Goal: Task Accomplishment & Management: Complete application form

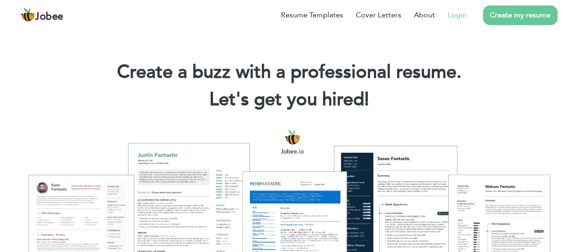
click at [456, 14] on link "Login" at bounding box center [457, 15] width 19 height 11
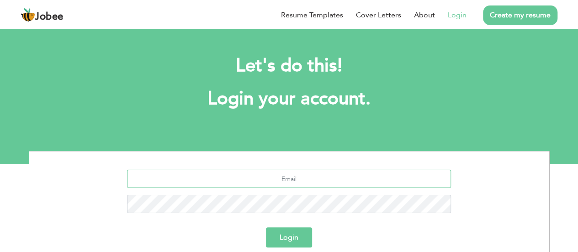
click at [264, 177] on input "text" at bounding box center [289, 179] width 324 height 18
type input "[EMAIL_ADDRESS][DOMAIN_NAME]"
click at [266, 227] on button "Login" at bounding box center [289, 237] width 46 height 20
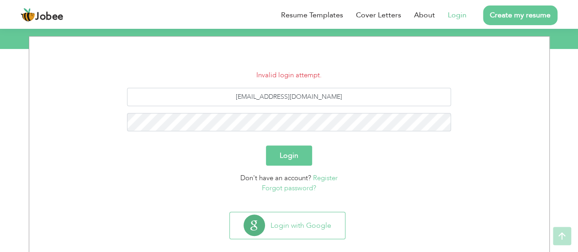
scroll to position [128, 0]
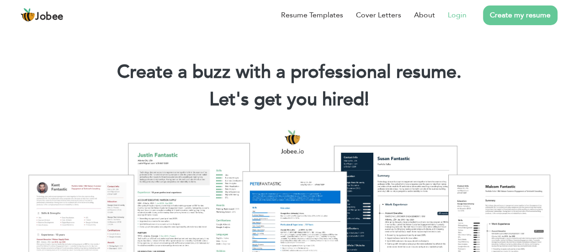
click at [465, 13] on link "Login" at bounding box center [457, 15] width 19 height 11
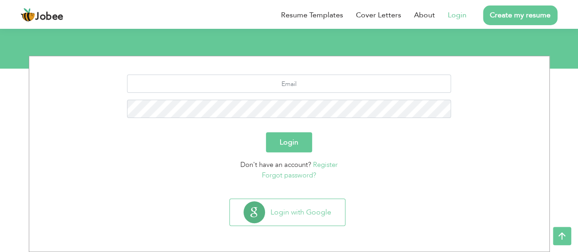
scroll to position [95, 0]
click at [226, 87] on input "text" at bounding box center [289, 84] width 324 height 18
type input "shjkhan3@gmail.com"
click at [266, 132] on button "Login" at bounding box center [289, 142] width 46 height 20
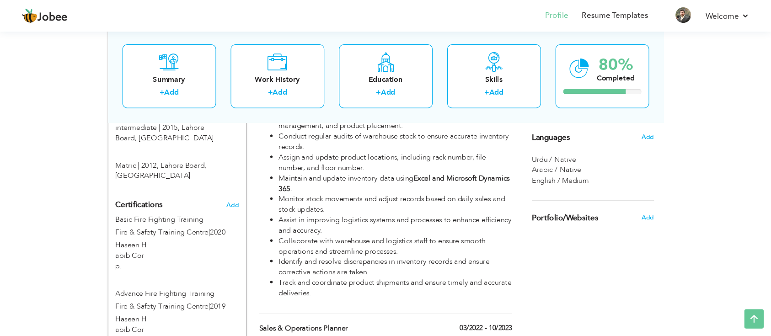
scroll to position [501, 0]
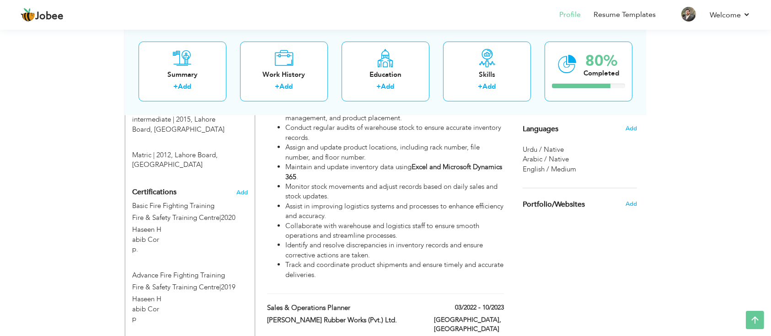
drag, startPoint x: 543, startPoint y: 3, endPoint x: 0, endPoint y: 186, distance: 572.7
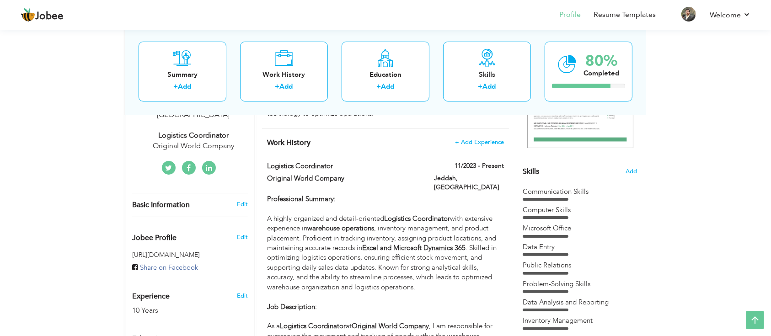
scroll to position [185, 0]
click at [303, 178] on label "Original World Company" at bounding box center [344, 179] width 154 height 10
type input "Logistics Coordinator"
type input "Original World Company"
type input "11/2023"
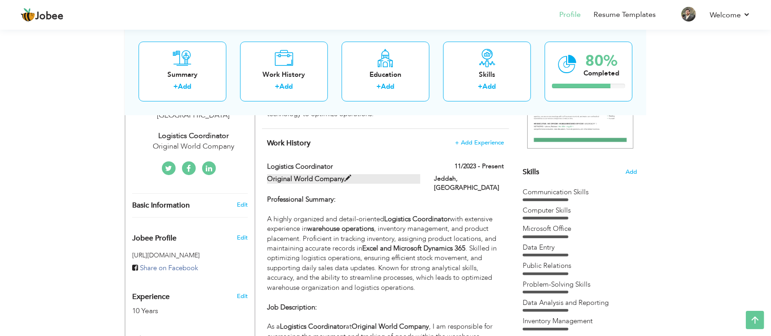
type input "[GEOGRAPHIC_DATA]"
type input "Jeddah"
checkbox input "true"
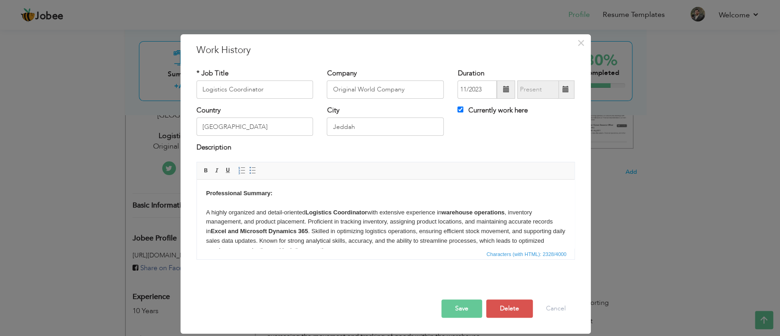
click at [427, 231] on body "Professional Summary: A highly organized and detail-oriented Logistics Coordina…" at bounding box center [385, 314] width 359 height 253
click at [554, 251] on button "Cancel" at bounding box center [556, 308] width 38 height 18
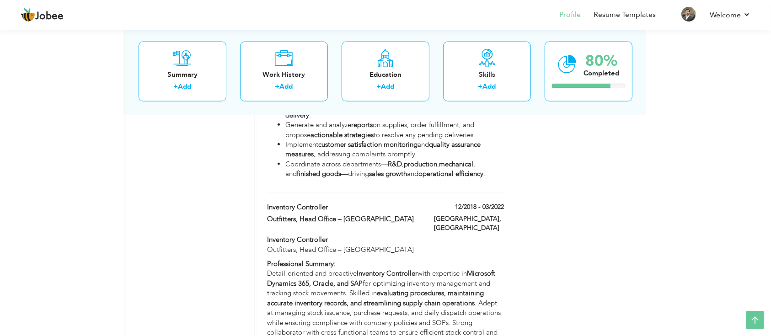
scroll to position [1074, 0]
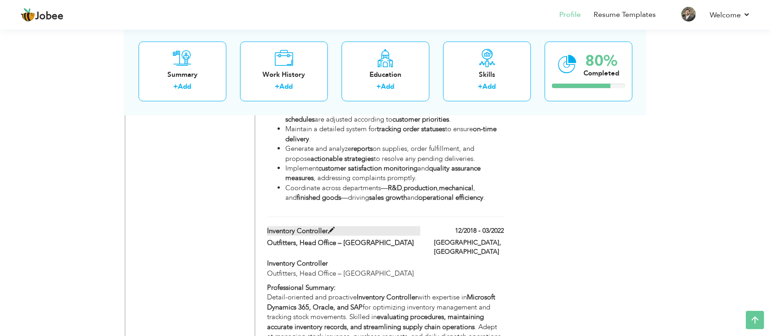
click at [328, 227] on span at bounding box center [331, 230] width 7 height 7
type input "Inventory Controller"
type input "Outfitters, Head Office – [GEOGRAPHIC_DATA]"
type input "12/2018"
type input "03/2022"
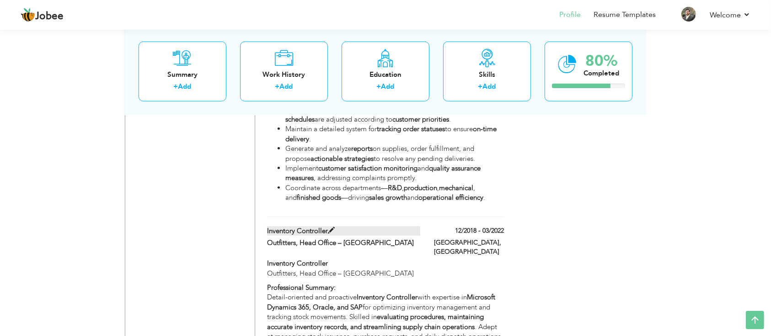
type input "[GEOGRAPHIC_DATA]"
checkbox input "false"
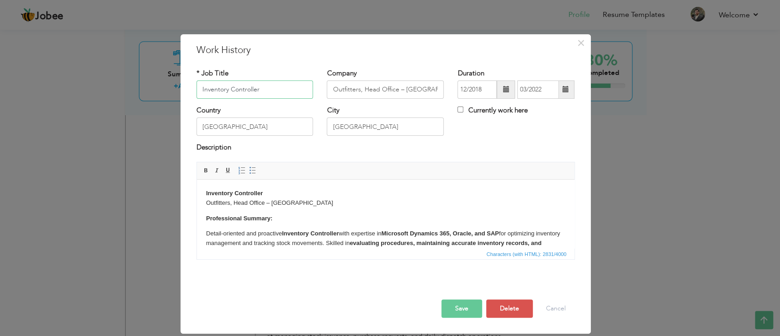
click at [275, 85] on input "Inventory Controller" at bounding box center [255, 89] width 117 height 18
type input "I"
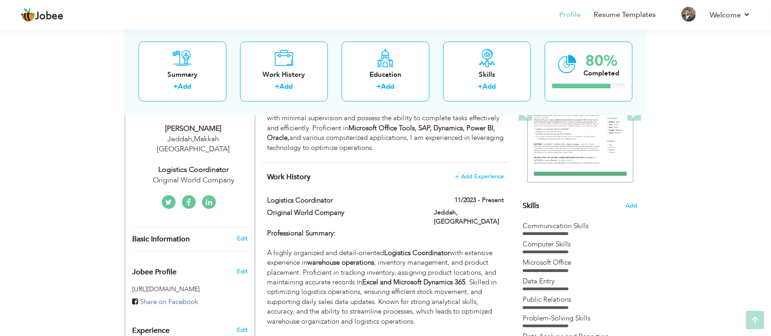
scroll to position [0, 0]
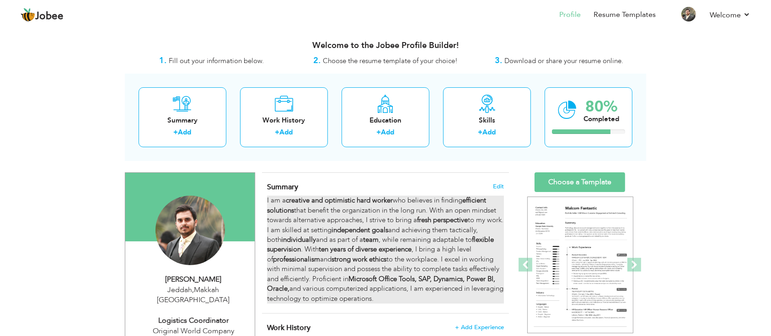
click at [395, 245] on strong "ten years of diverse experience" at bounding box center [365, 249] width 93 height 9
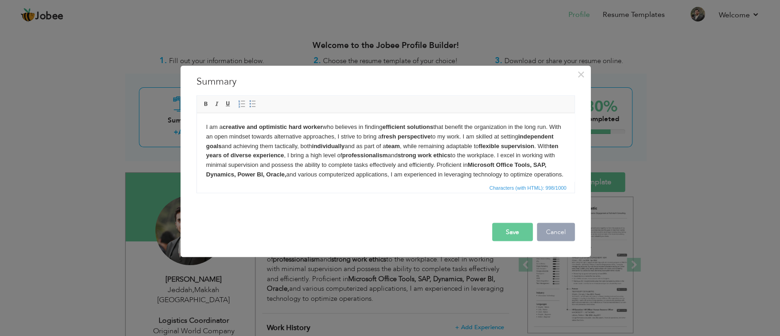
click at [562, 232] on button "Cancel" at bounding box center [556, 232] width 38 height 18
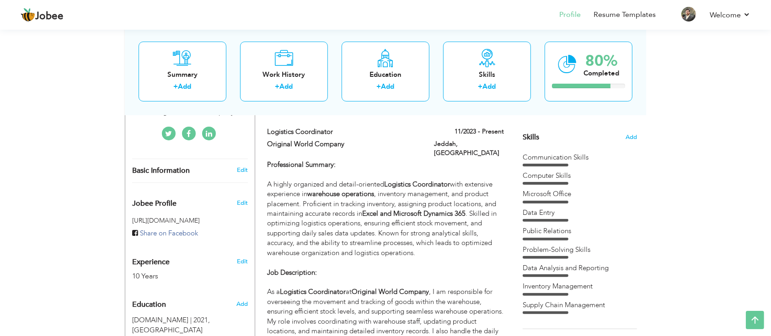
scroll to position [233, 0]
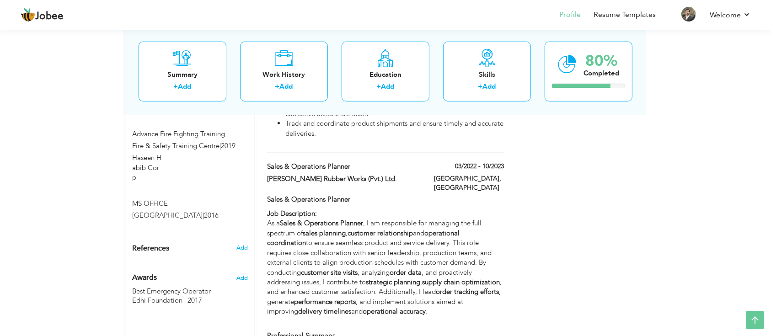
drag, startPoint x: 388, startPoint y: 56, endPoint x: 393, endPoint y: 18, distance: 38.3
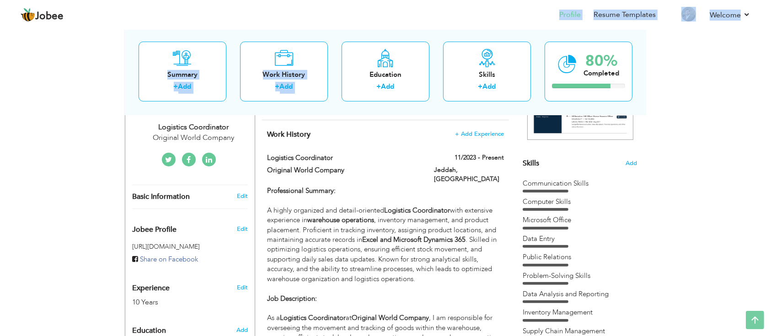
scroll to position [0, 0]
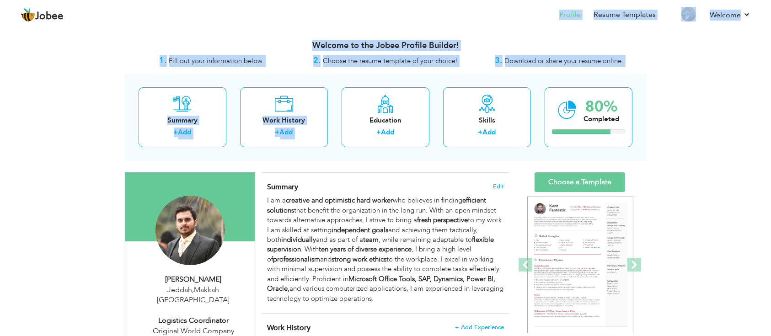
click at [393, 18] on nav "Profile Resume Templates Resume Templates Cover Letters About My Resume Welcome…" at bounding box center [386, 15] width 730 height 25
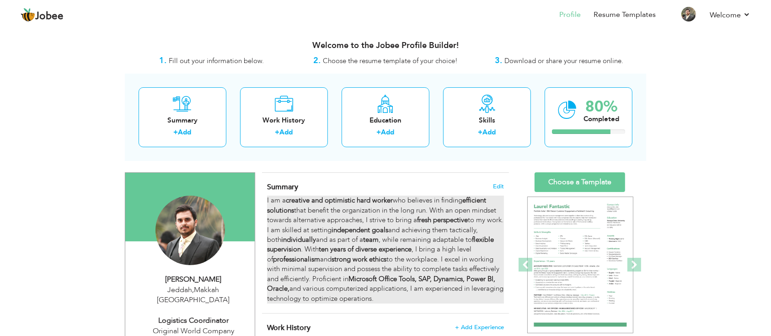
click at [377, 251] on strong "strong work ethics" at bounding box center [358, 259] width 55 height 9
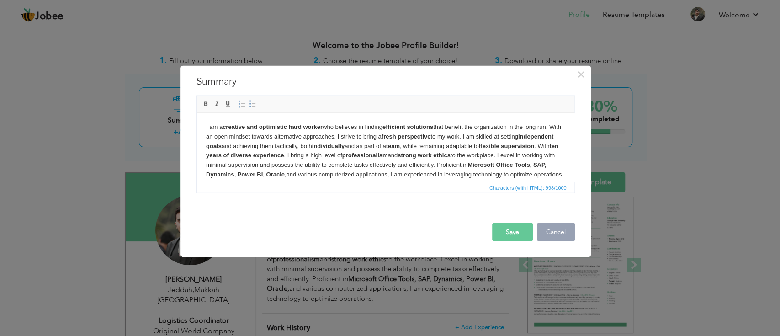
click at [556, 231] on button "Cancel" at bounding box center [556, 232] width 38 height 18
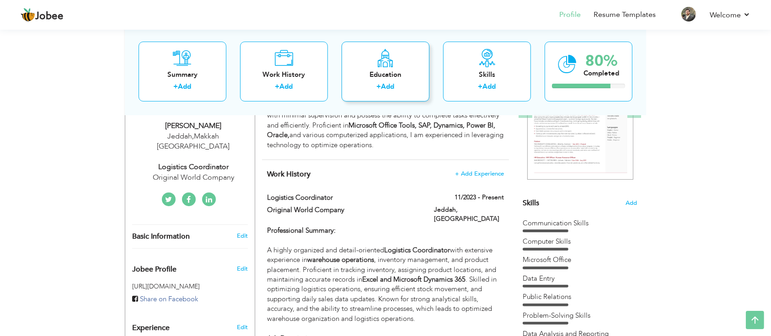
scroll to position [154, 0]
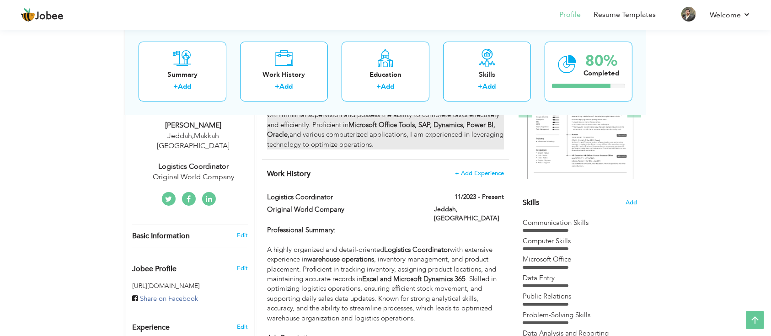
click at [385, 129] on div "I am a creative and optimistic hard worker who believes in finding efficient so…" at bounding box center [385, 96] width 237 height 108
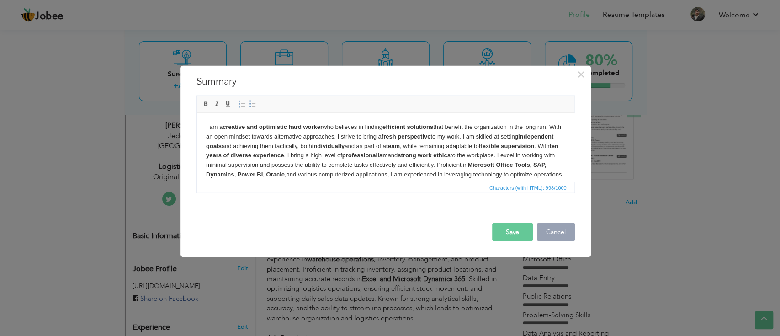
click at [556, 237] on button "Cancel" at bounding box center [556, 232] width 38 height 18
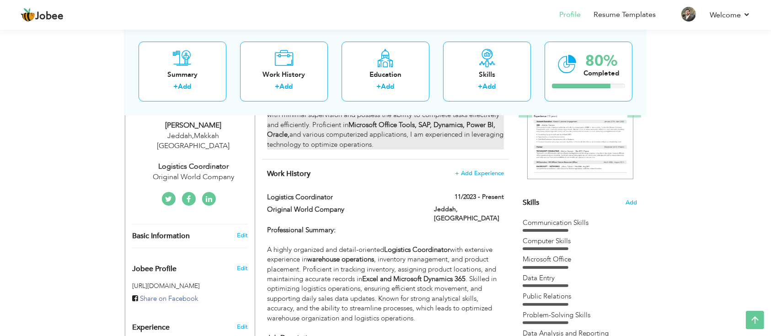
scroll to position [0, 0]
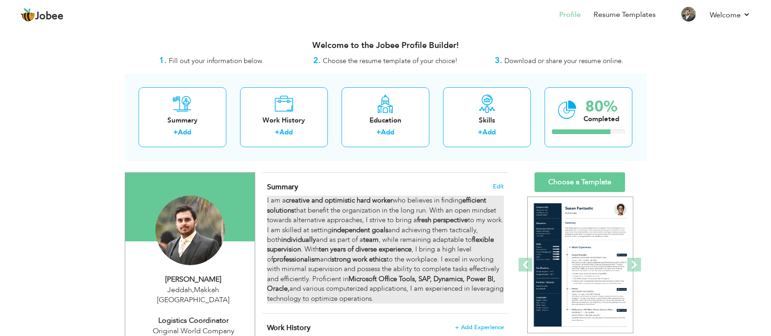
click at [320, 197] on strong "creative and optimistic hard worker" at bounding box center [339, 200] width 107 height 9
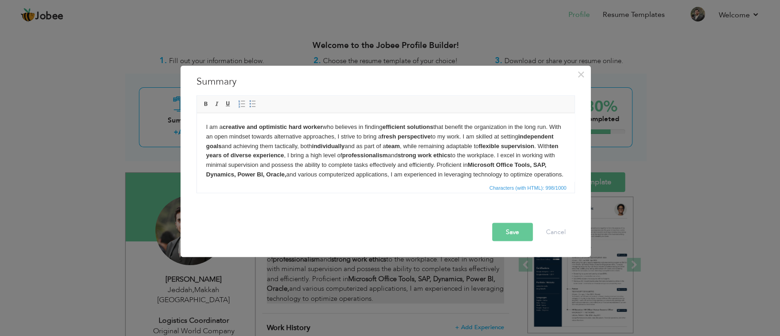
copy body "I am a creative and optimistic hard worker who believes in finding efficient so…"
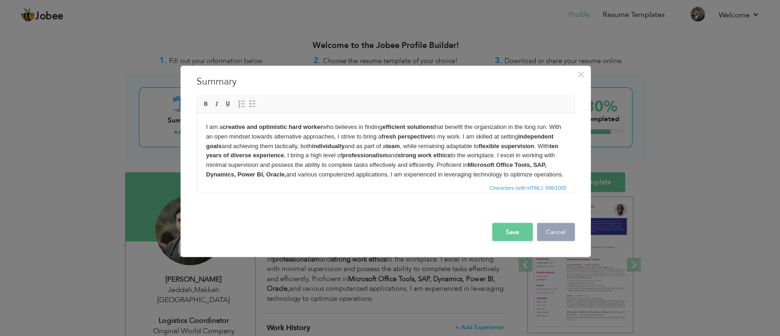
click at [546, 229] on button "Cancel" at bounding box center [556, 232] width 38 height 18
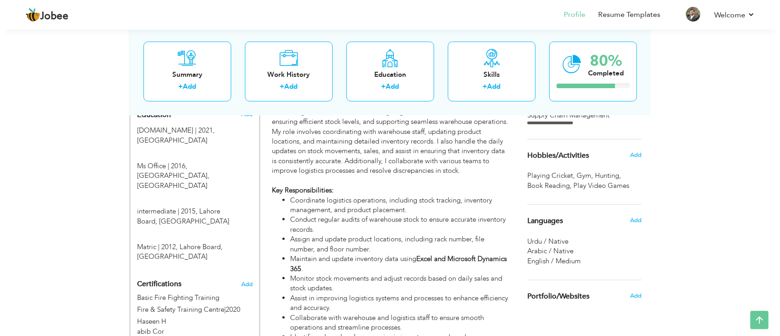
scroll to position [410, 0]
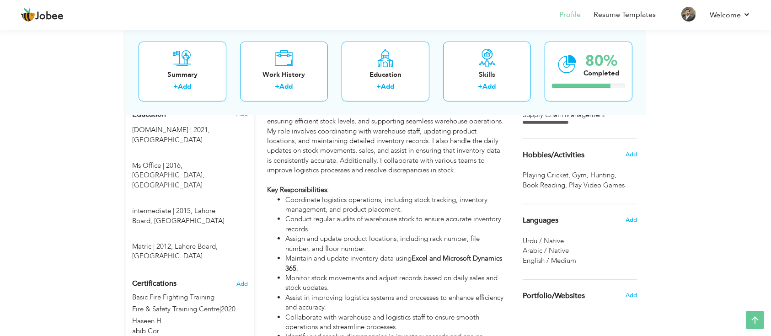
click at [392, 251] on li "Maintain and update inventory data using Excel and Microsoft Dynamics 365 ." at bounding box center [394, 264] width 219 height 20
type input "Logistics Coordinator"
type input "Original World Company"
type input "11/2023"
type input "[GEOGRAPHIC_DATA]"
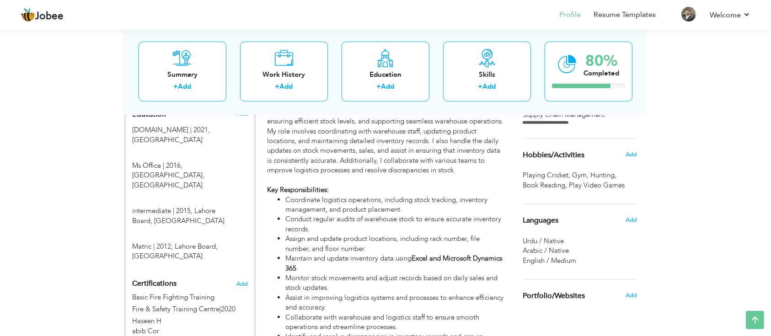
type input "Jeddah"
checkbox input "true"
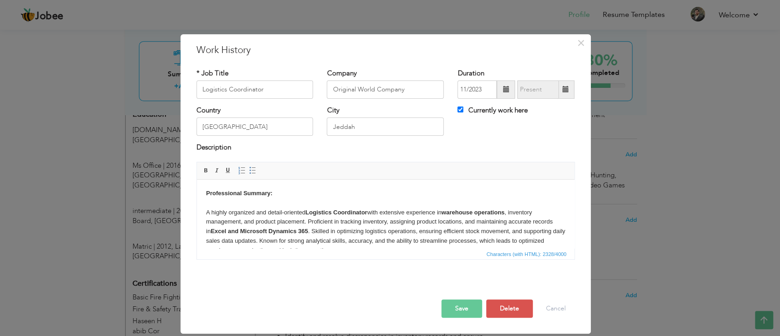
click at [440, 227] on body "Professional Summary: A highly organized and detail-oriented Logistics Coordina…" at bounding box center [385, 314] width 359 height 253
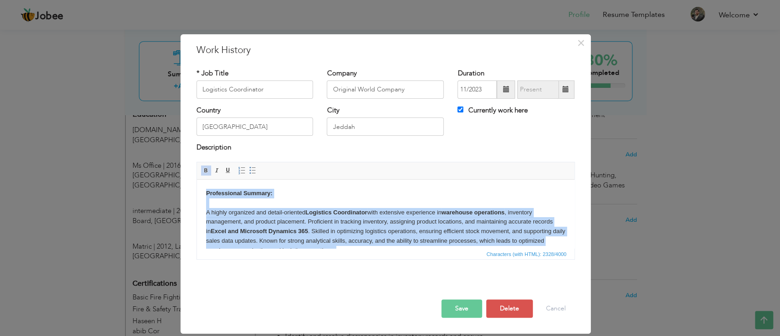
copy body "Loremipsumdo Sitamet: C adipis elitseddo eiu tempor-incididu Utlaboree Dolorema…"
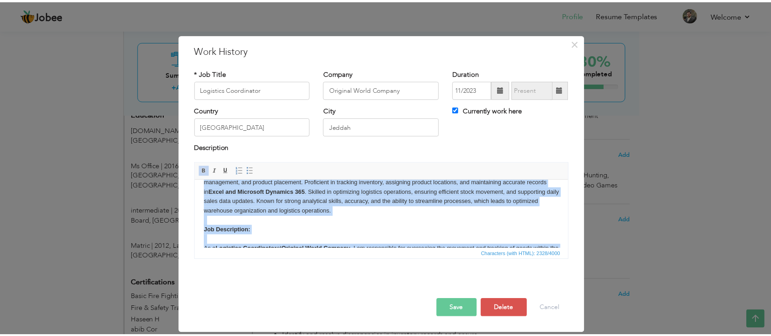
scroll to position [0, 0]
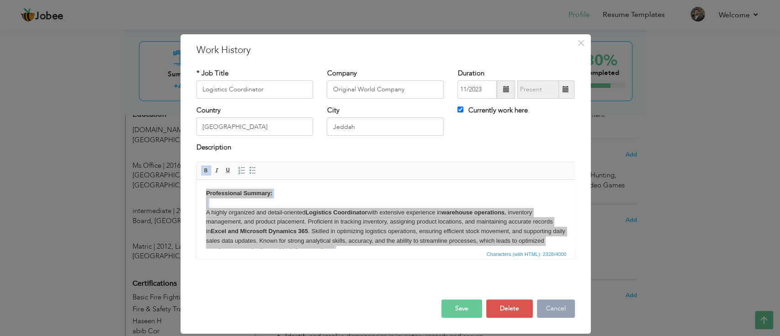
click at [563, 251] on button "Cancel" at bounding box center [556, 308] width 38 height 18
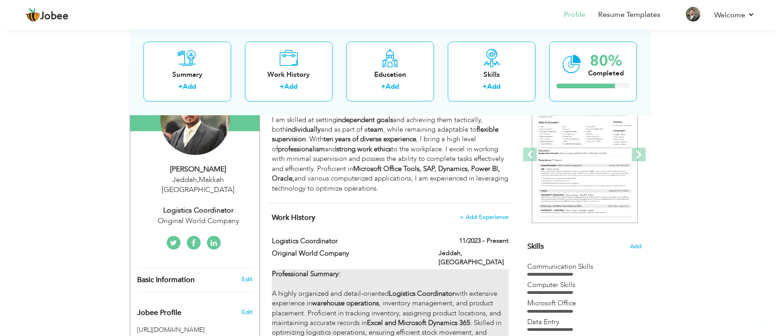
scroll to position [220, 0]
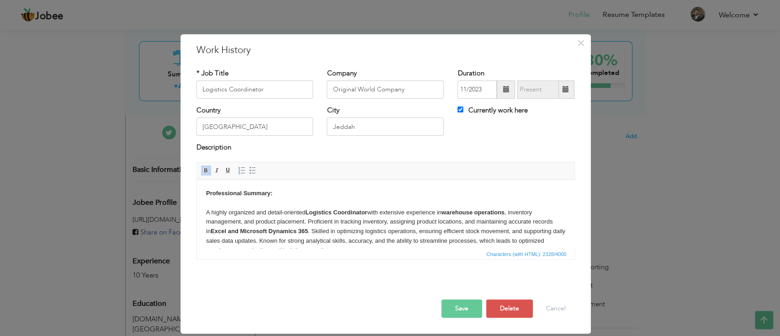
click at [284, 199] on body "Professional Summary: A highly organized and detail-oriented Logistics Coordina…" at bounding box center [385, 314] width 359 height 253
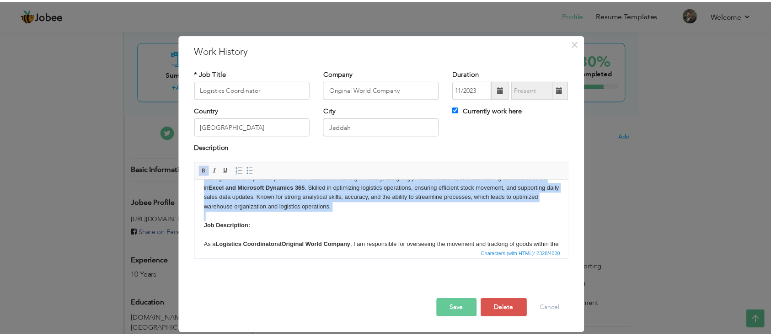
scroll to position [0, 0]
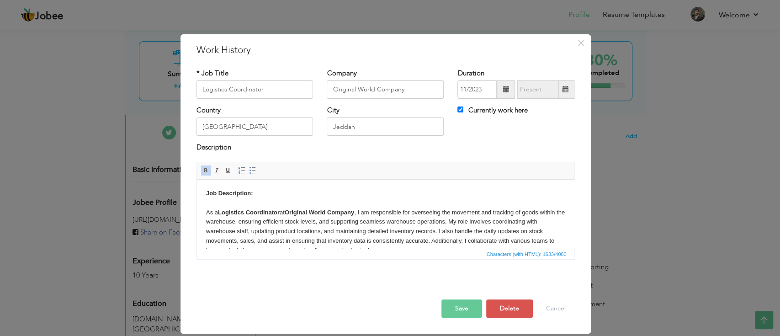
click at [450, 251] on button "Save" at bounding box center [462, 308] width 41 height 18
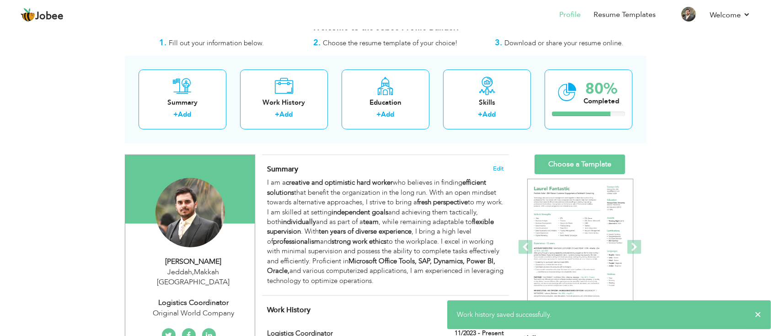
scroll to position [17, 0]
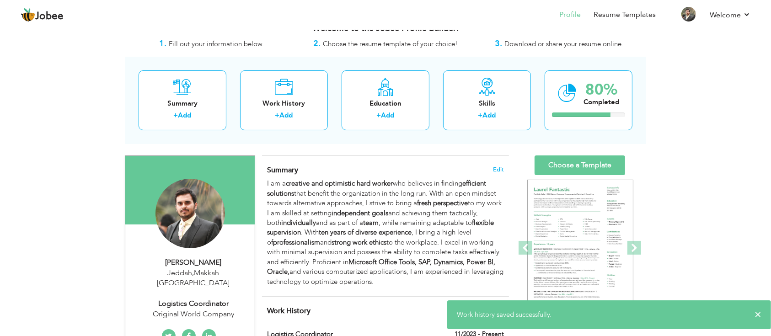
click at [305, 204] on div "I am a creative and optimistic hard worker who believes in finding efficient so…" at bounding box center [385, 233] width 237 height 108
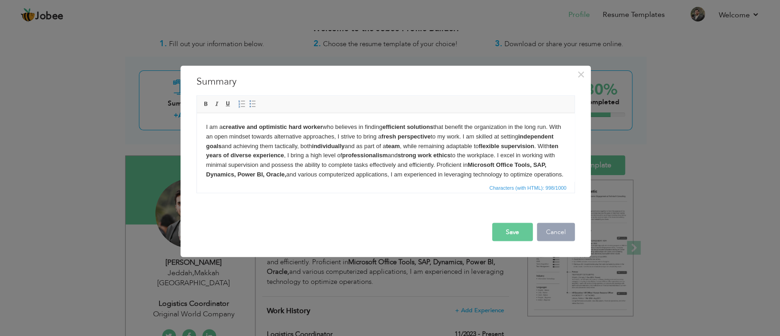
click at [561, 227] on button "Cancel" at bounding box center [556, 232] width 38 height 18
